Goal: Task Accomplishment & Management: Manage account settings

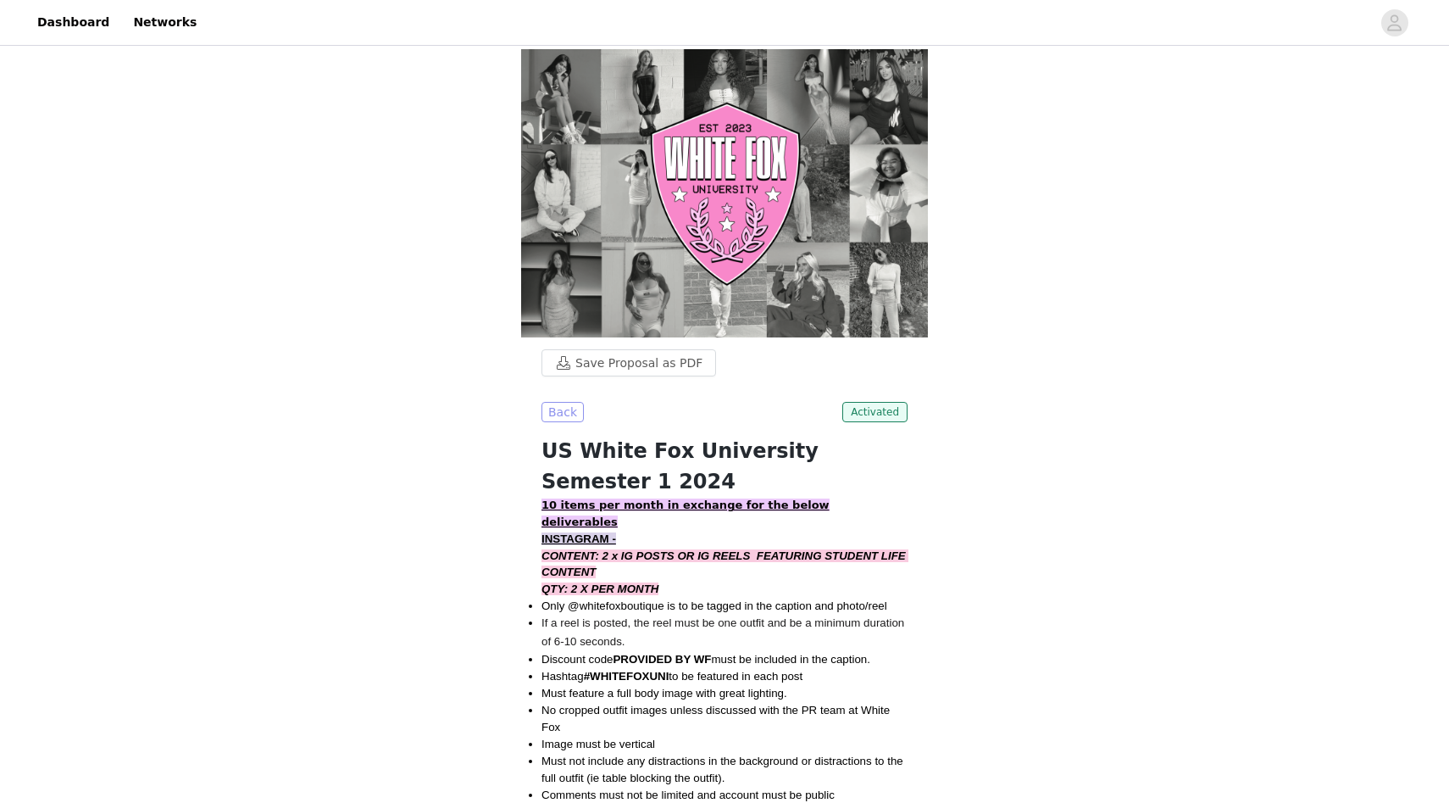
click at [562, 402] on button "Back" at bounding box center [563, 412] width 42 height 20
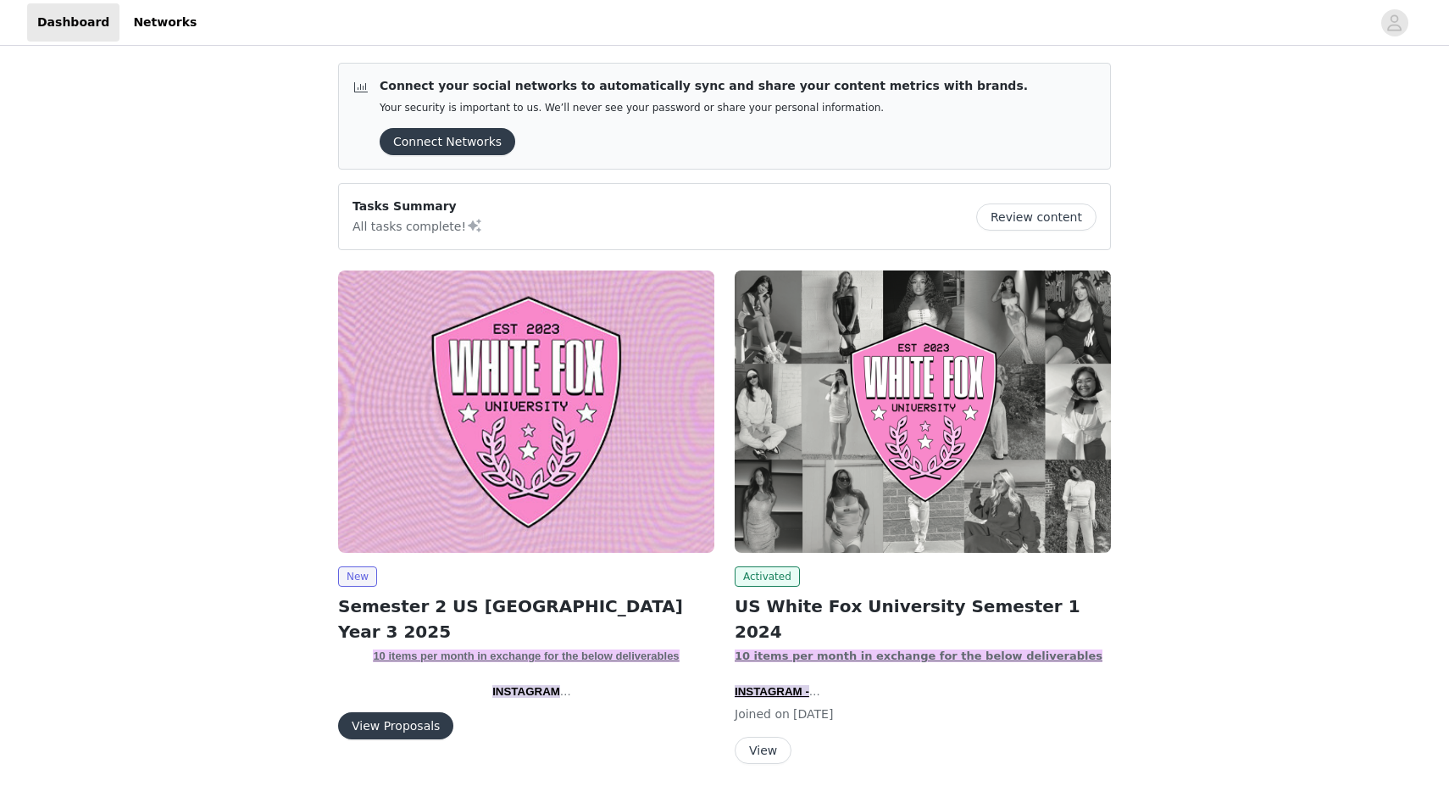
click at [372, 734] on button "View Proposals" at bounding box center [395, 725] width 115 height 27
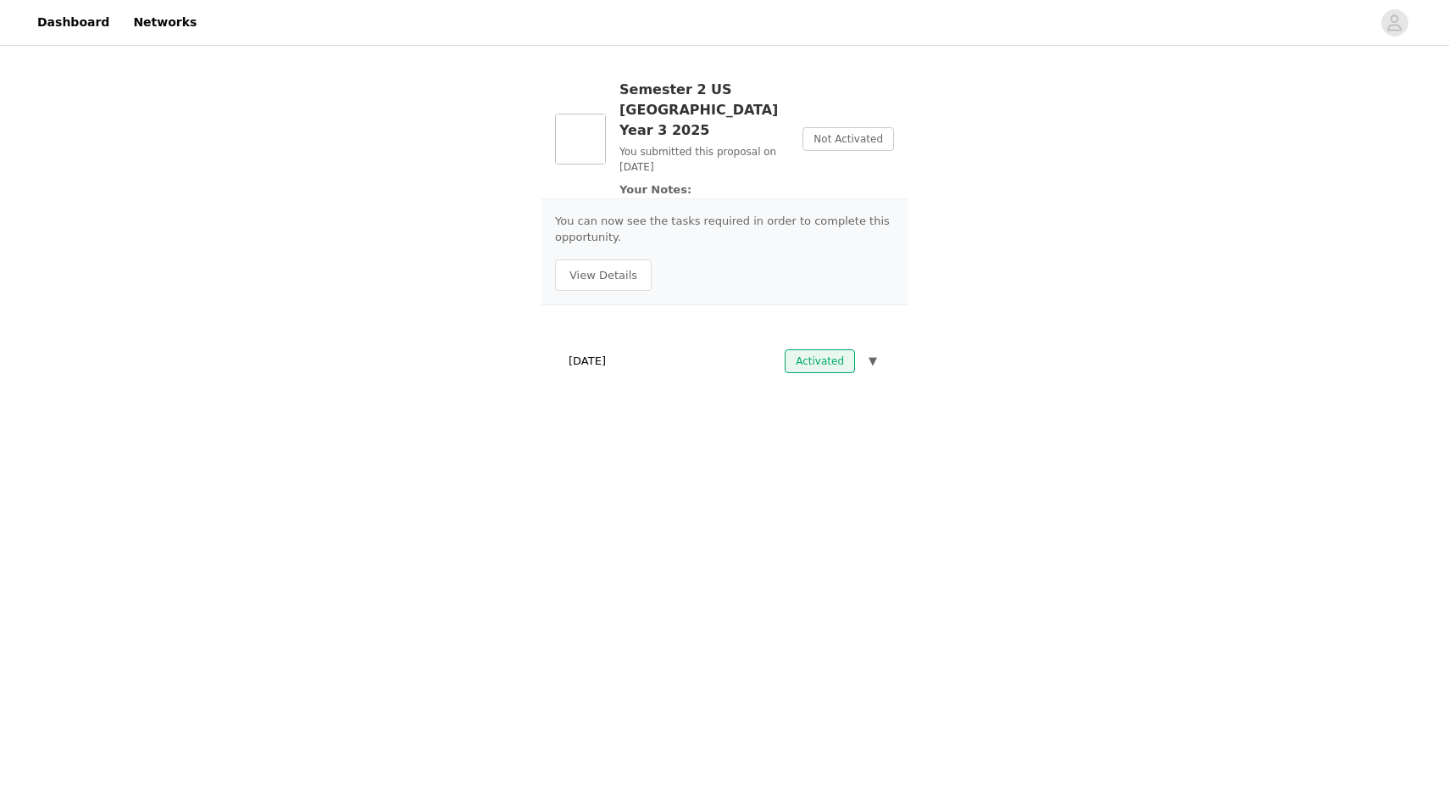
click at [630, 236] on div "You can now see the tasks required in order to complete this opportunity. View …" at bounding box center [725, 251] width 366 height 107
click at [618, 265] on button "View Details" at bounding box center [603, 275] width 97 height 32
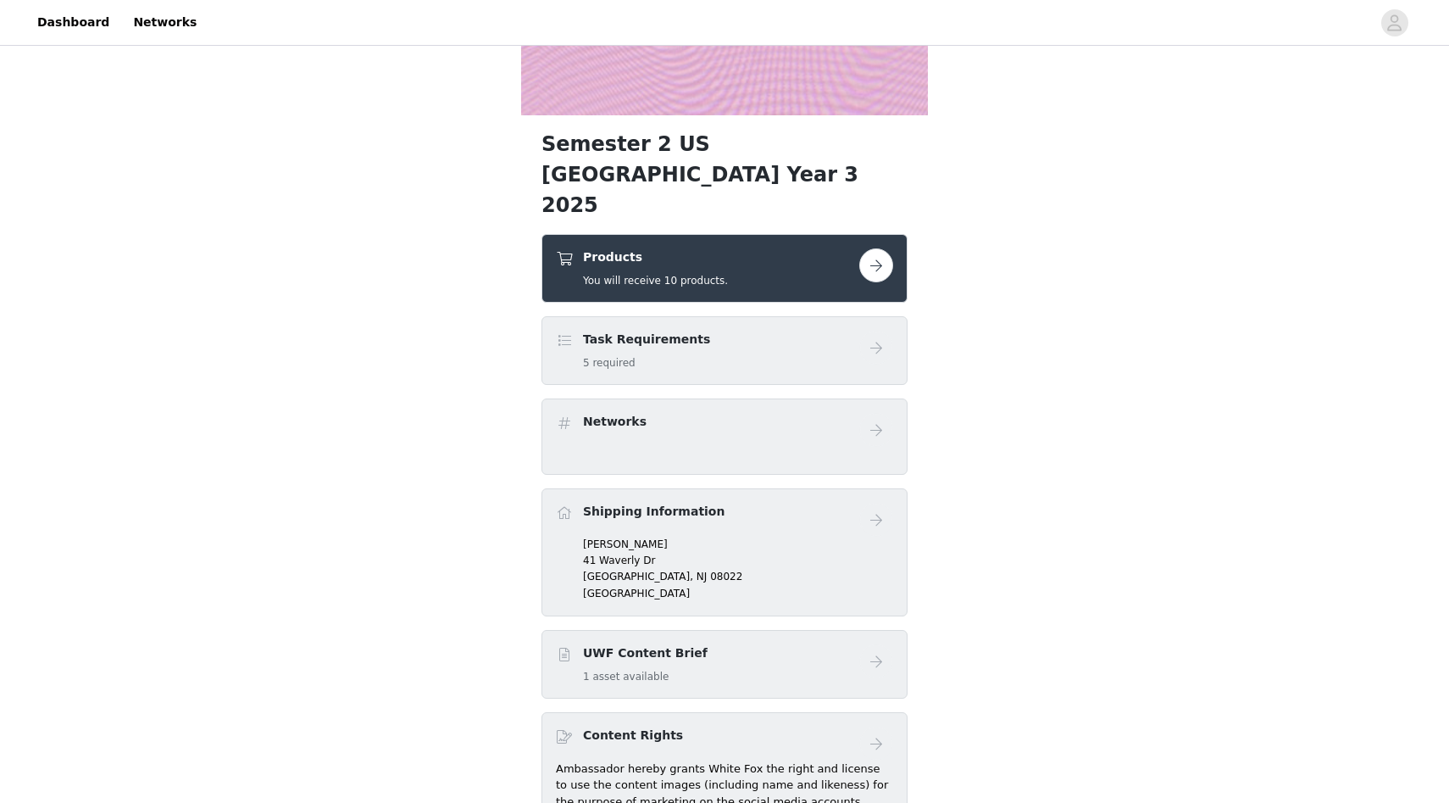
scroll to position [170, 0]
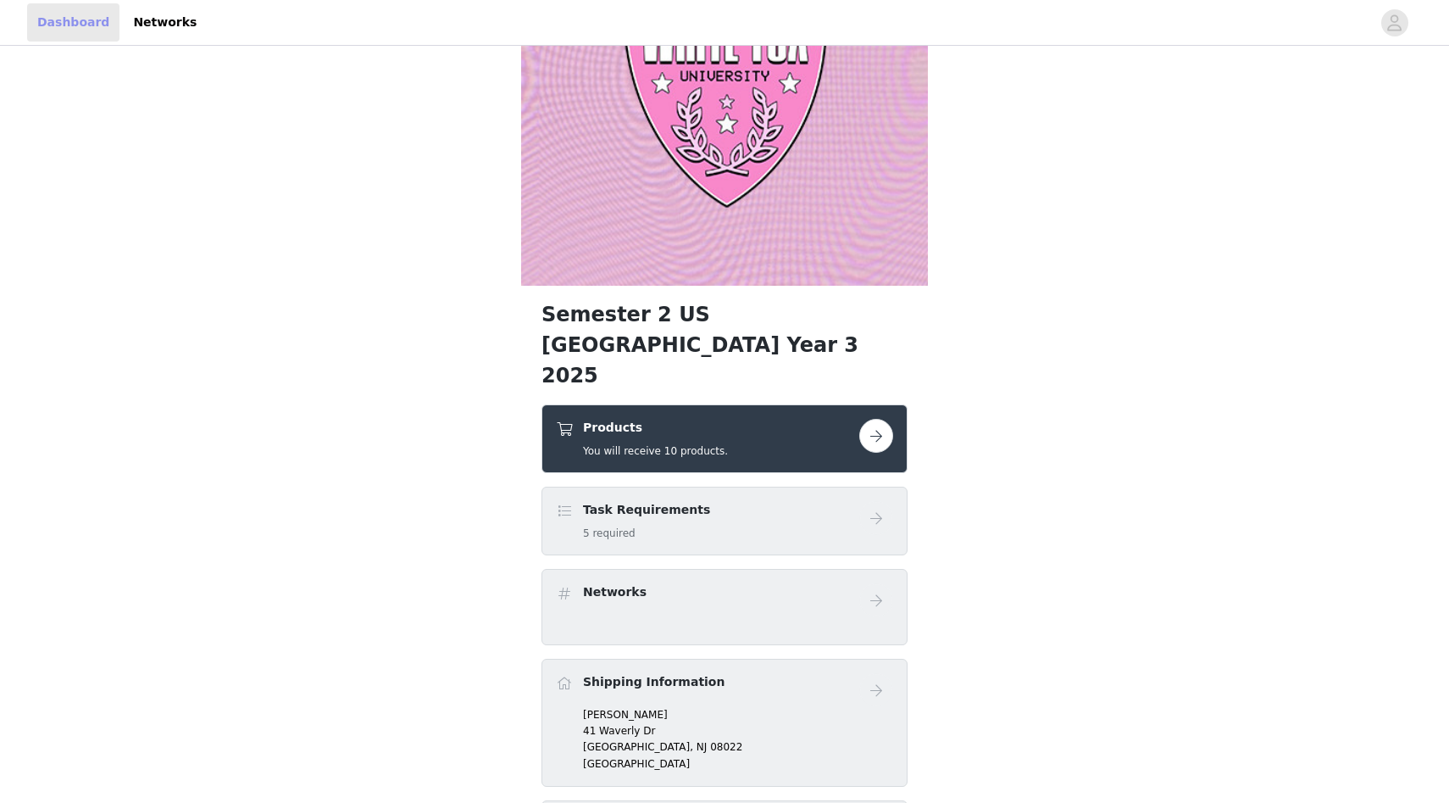
click at [55, 19] on link "Dashboard" at bounding box center [73, 22] width 92 height 38
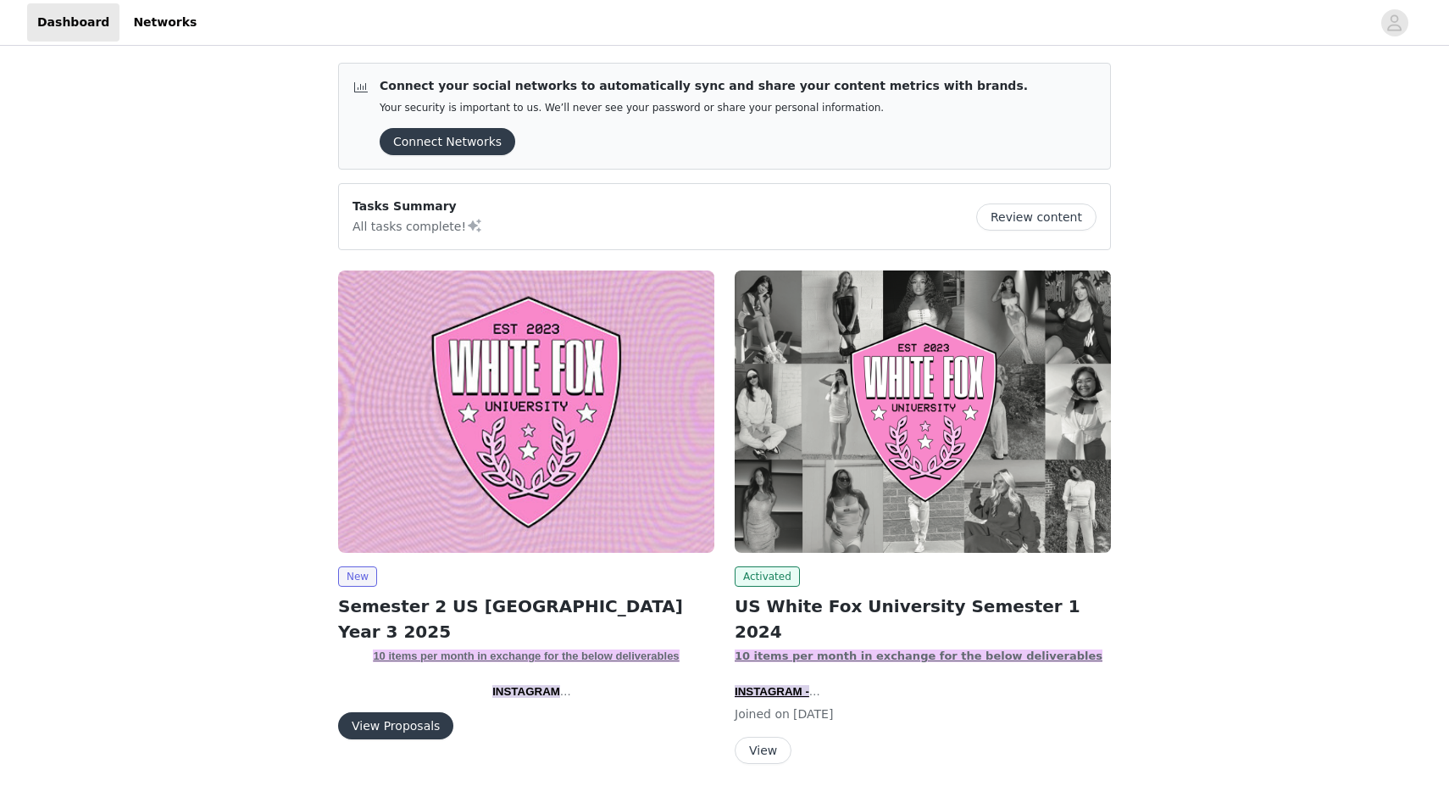
click at [561, 447] on img at bounding box center [526, 411] width 376 height 282
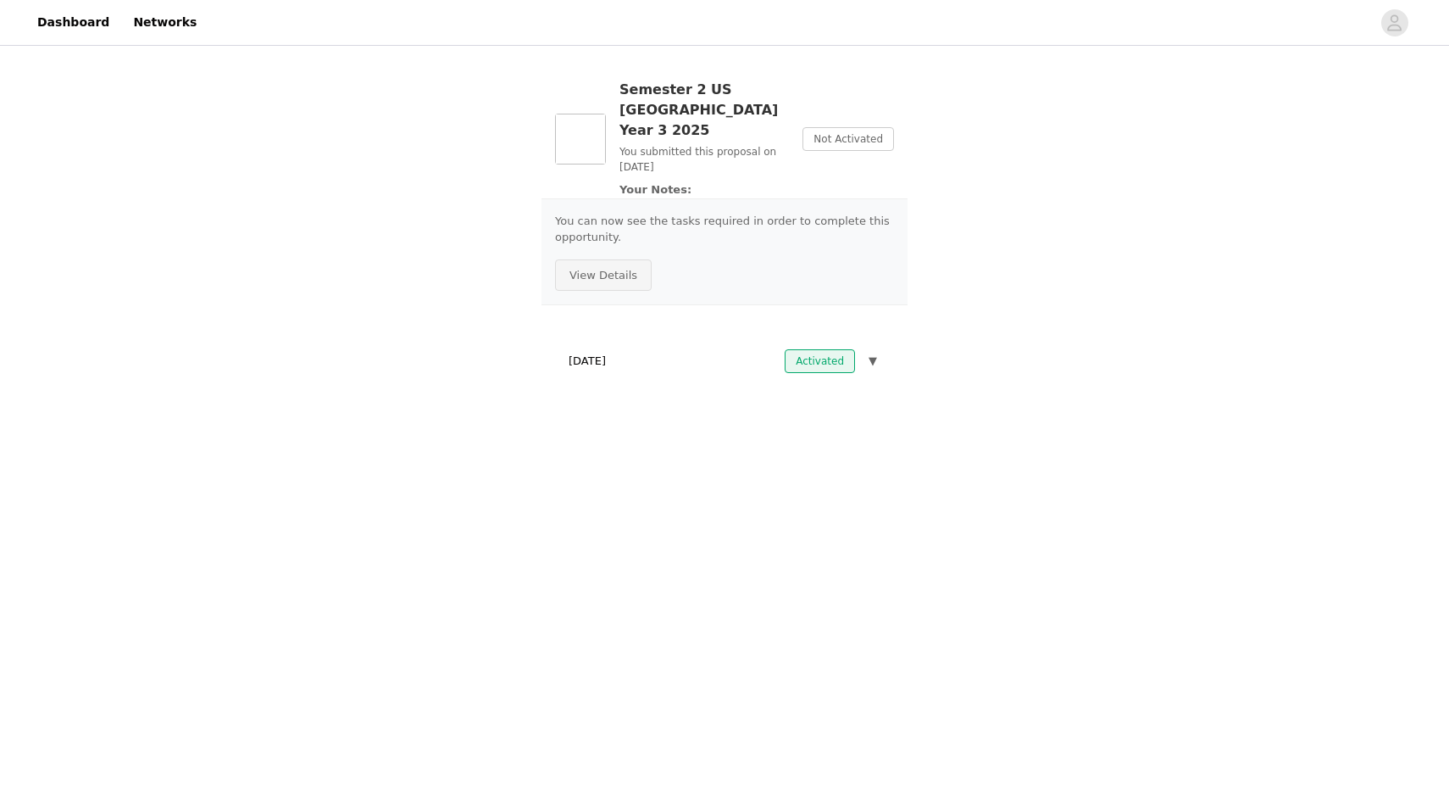
click at [625, 259] on button "View Details" at bounding box center [603, 275] width 97 height 32
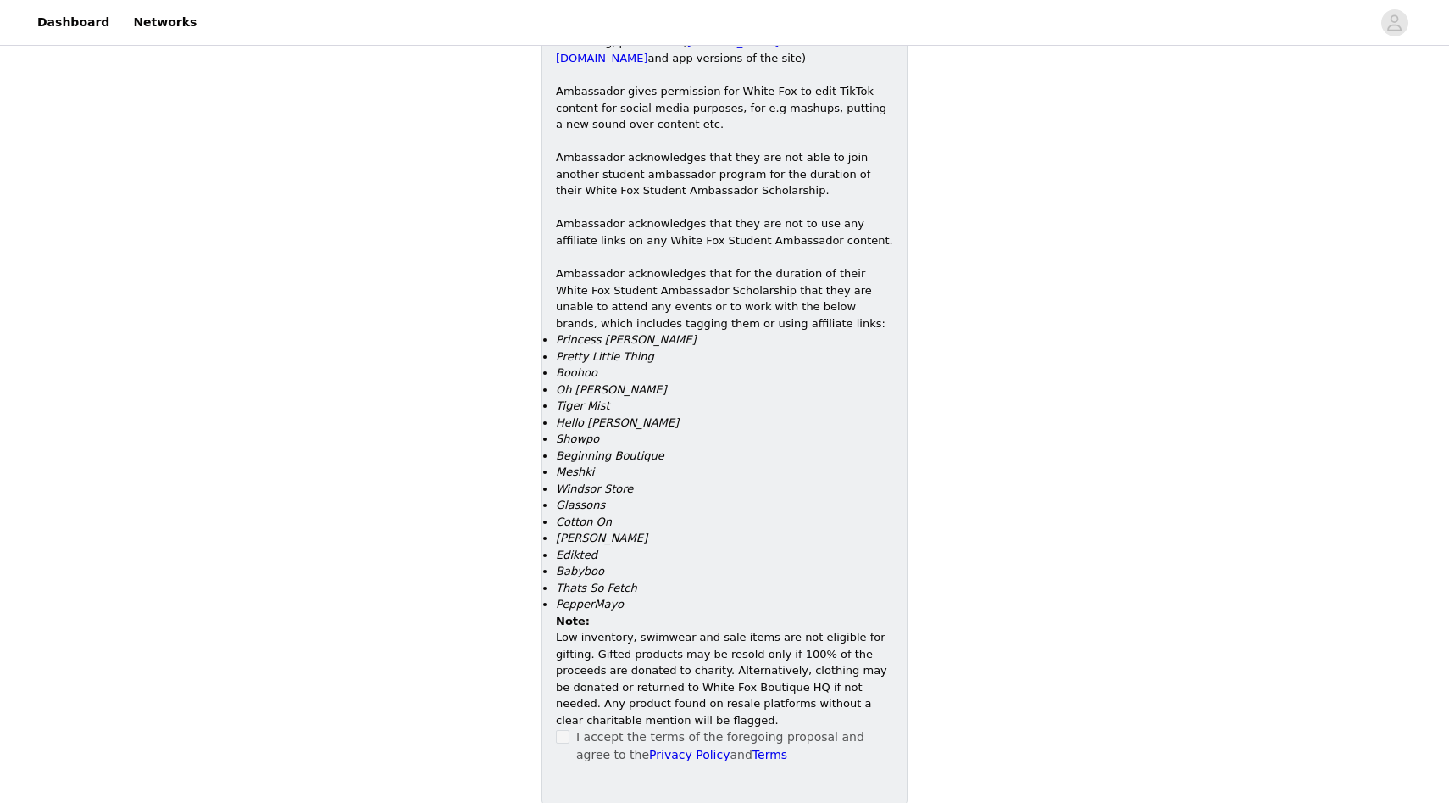
scroll to position [1248, 0]
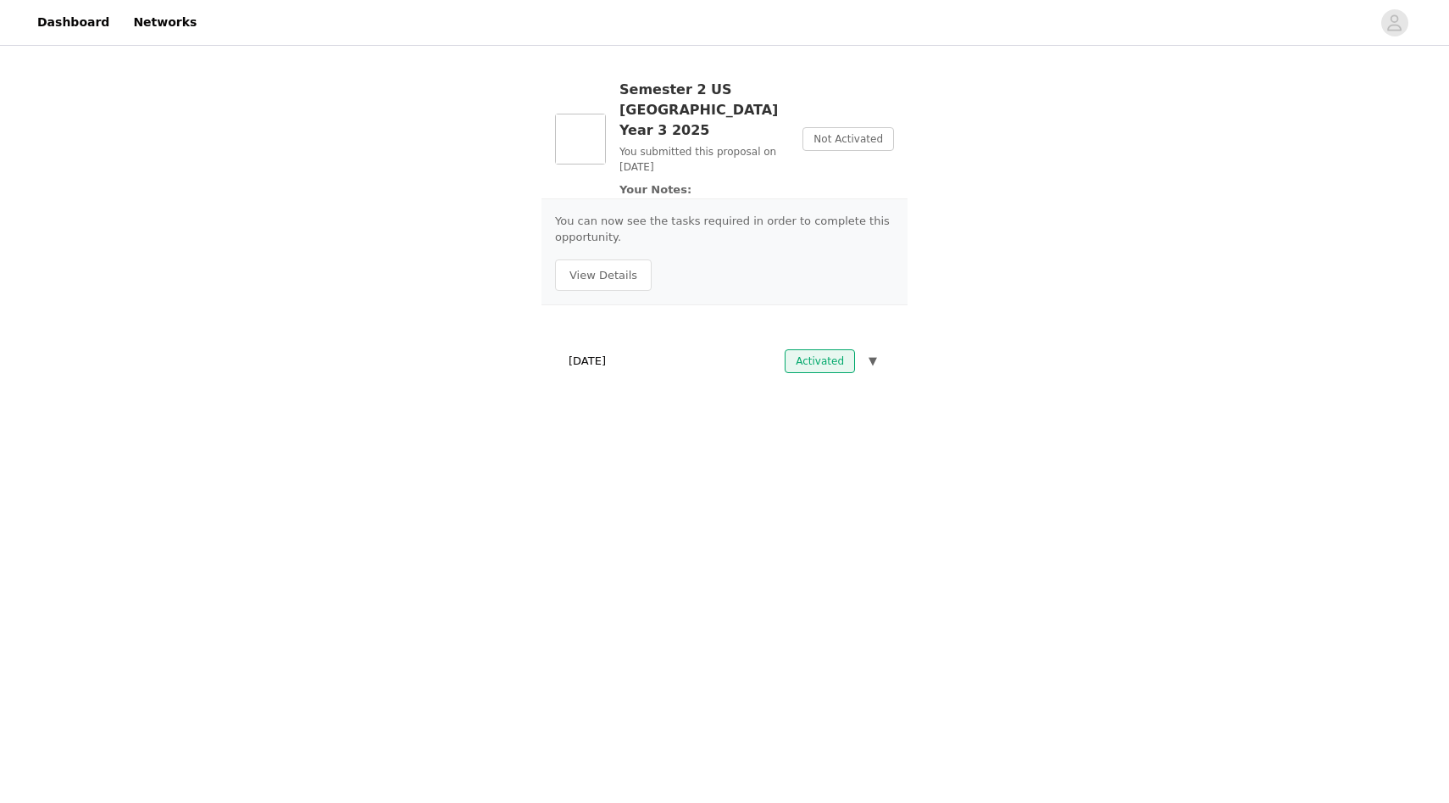
click at [848, 132] on span "Not Activated" at bounding box center [849, 139] width 92 height 24
click at [837, 132] on span "Not Activated" at bounding box center [849, 139] width 92 height 24
